Goal: Entertainment & Leisure: Consume media (video, audio)

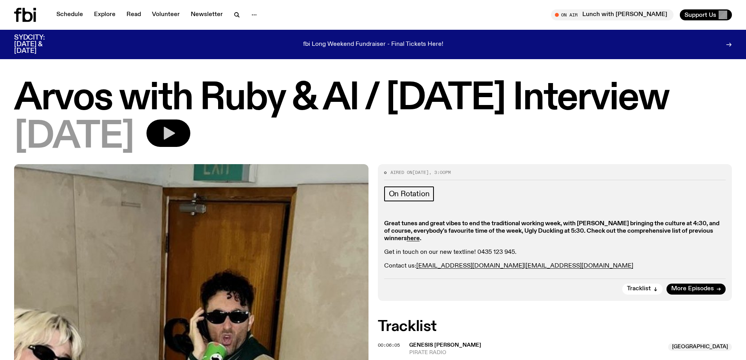
click at [179, 147] on button "button" at bounding box center [169, 132] width 44 height 27
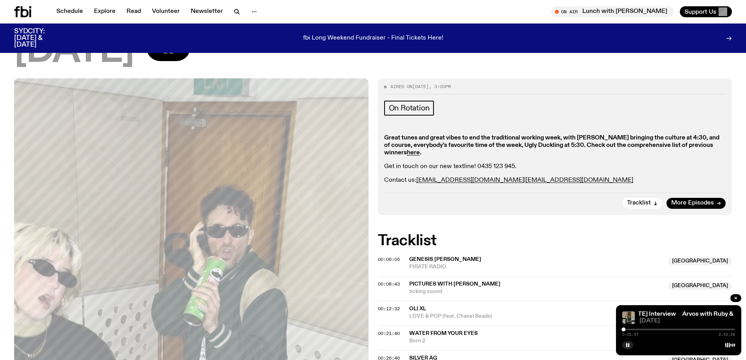
scroll to position [76, 0]
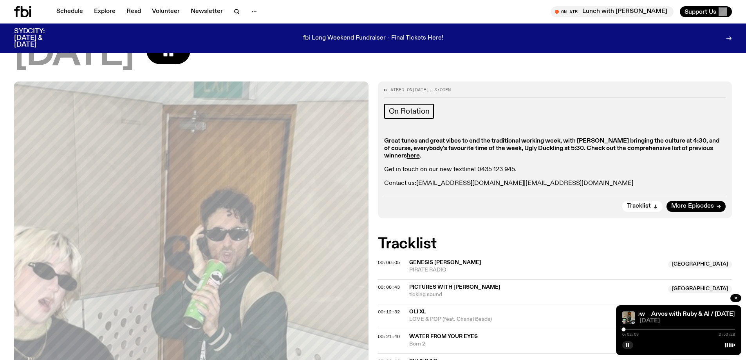
click at [370, 309] on div at bounding box center [678, 330] width 113 height 2
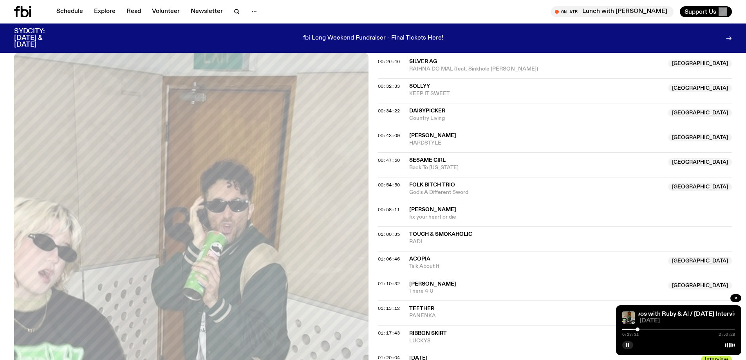
scroll to position [390, 0]
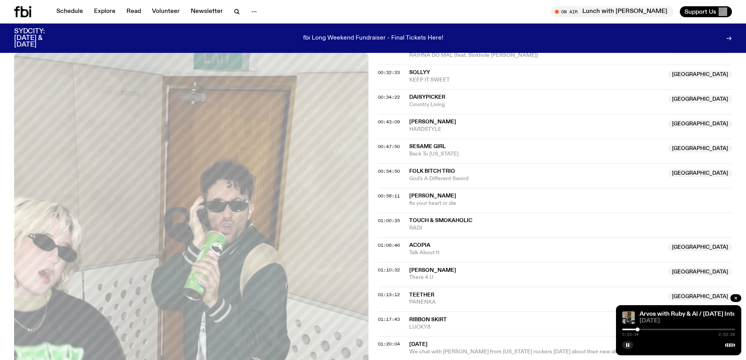
click at [370, 309] on div at bounding box center [678, 330] width 113 height 2
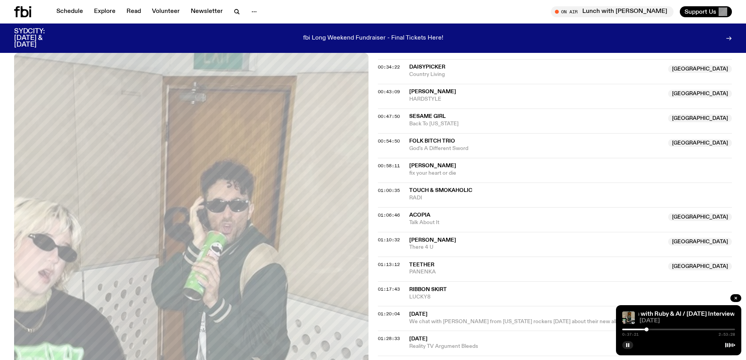
scroll to position [507, 0]
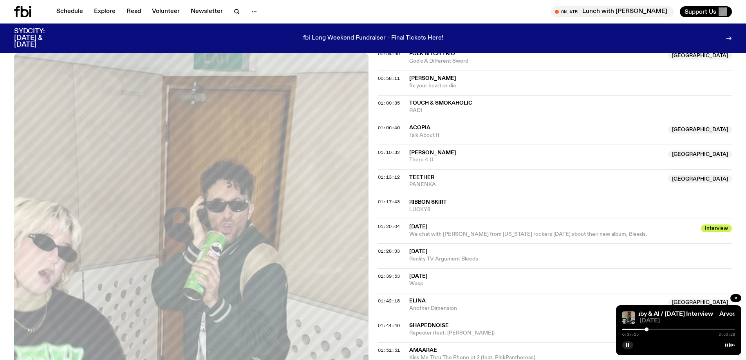
click at [370, 309] on div at bounding box center [678, 330] width 113 height 2
click at [370, 309] on div at bounding box center [656, 329] width 4 height 4
click at [370, 309] on button "button" at bounding box center [627, 345] width 11 height 8
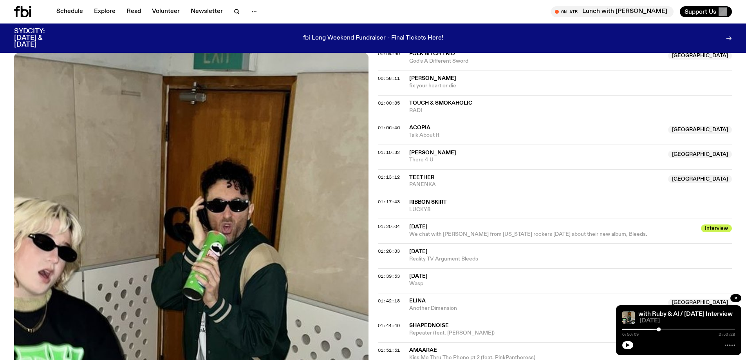
click at [370, 309] on div at bounding box center [678, 330] width 113 height 2
click at [370, 309] on div "1:30:21 2:53:28" at bounding box center [678, 331] width 113 height 9
click at [370, 309] on div at bounding box center [624, 330] width 113 height 2
click at [370, 309] on div at bounding box center [619, 330] width 113 height 2
click at [370, 309] on button "button" at bounding box center [627, 345] width 11 height 8
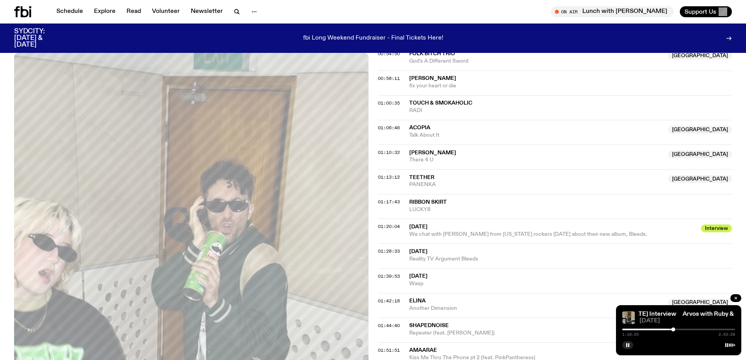
drag, startPoint x: 624, startPoint y: 348, endPoint x: 483, endPoint y: 166, distance: 230.5
click at [370, 309] on button "button" at bounding box center [627, 345] width 11 height 8
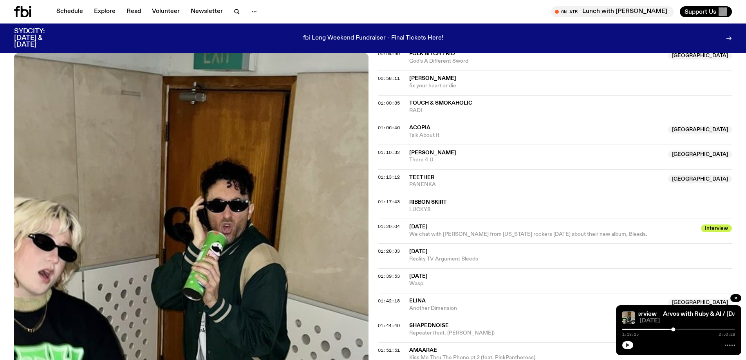
click at [370, 309] on icon "button" at bounding box center [628, 345] width 4 height 4
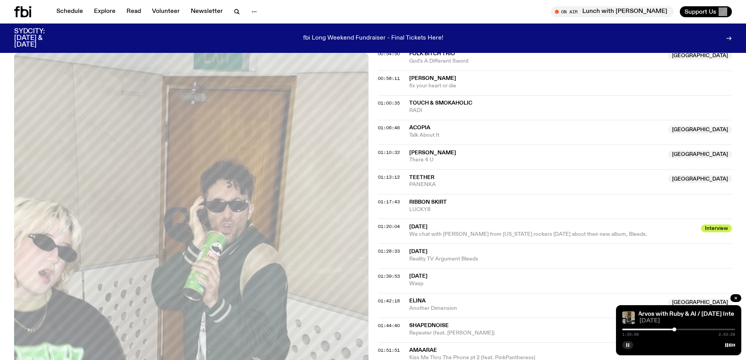
click at [370, 309] on div at bounding box center [675, 329] width 4 height 4
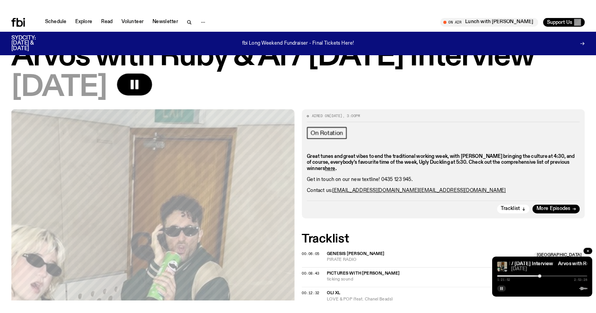
scroll to position [0, 0]
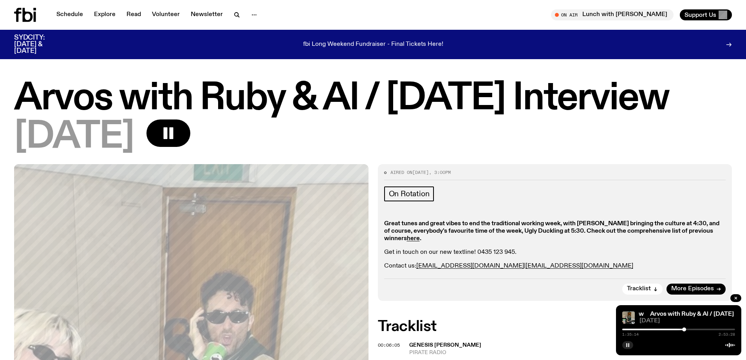
click at [370, 309] on button "button" at bounding box center [627, 345] width 11 height 8
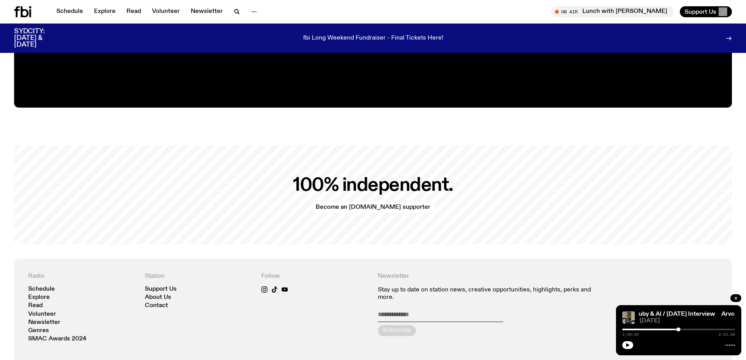
scroll to position [1877, 0]
